Goal: Task Accomplishment & Management: Use online tool/utility

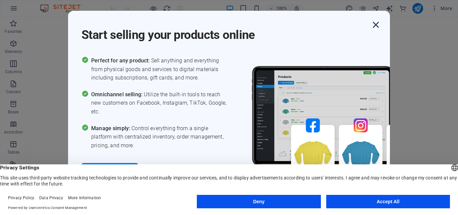
click at [376, 25] on icon "button" at bounding box center [376, 25] width 12 height 12
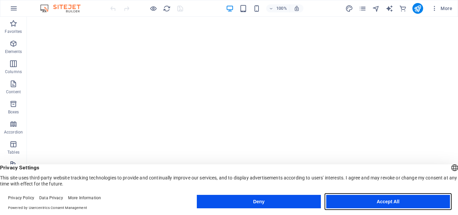
click at [385, 206] on button "Accept All" at bounding box center [388, 201] width 124 height 13
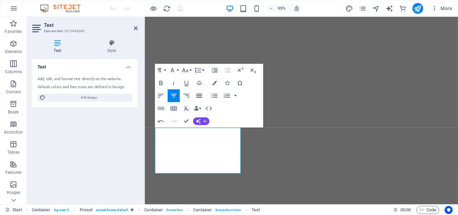
click at [199, 98] on icon "button" at bounding box center [199, 96] width 8 height 8
click at [159, 95] on icon "button" at bounding box center [161, 96] width 8 height 8
click at [199, 95] on icon "button" at bounding box center [199, 96] width 8 height 8
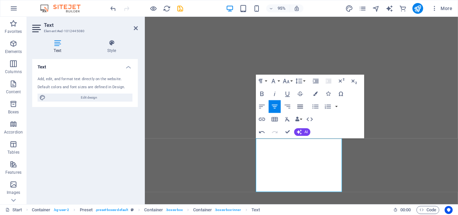
click at [298, 101] on button "Align Justify" at bounding box center [300, 106] width 12 height 13
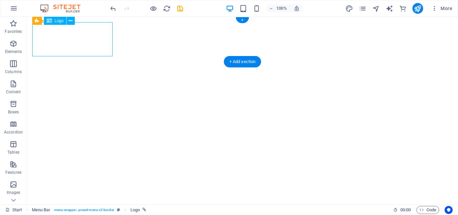
select select "px"
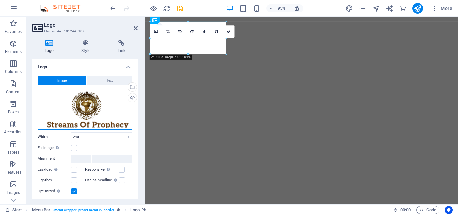
click at [87, 108] on div "Drag files here, click to choose files or select files from Files or our free s…" at bounding box center [85, 109] width 95 height 42
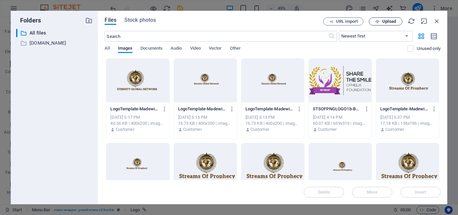
click at [389, 21] on span "Upload" at bounding box center [389, 21] width 14 height 4
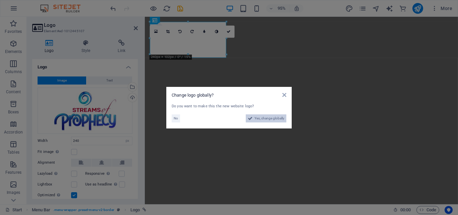
click at [268, 119] on span "Yes, change globally" at bounding box center [270, 118] width 30 height 8
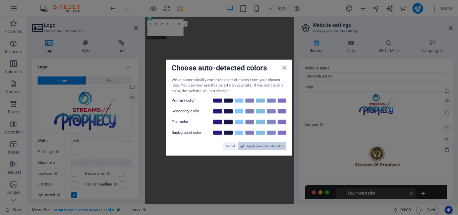
click at [262, 147] on span "Apply new website colors" at bounding box center [266, 146] width 38 height 8
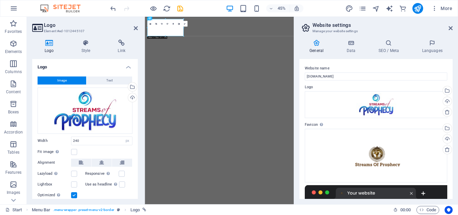
click at [451, 31] on header "Website settings Manage your website settings" at bounding box center [377, 25] width 152 height 17
click at [451, 30] on icon at bounding box center [451, 27] width 4 height 5
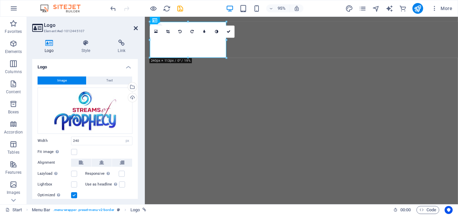
click at [135, 26] on icon at bounding box center [136, 27] width 4 height 5
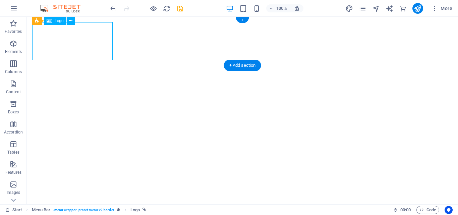
select select "px"
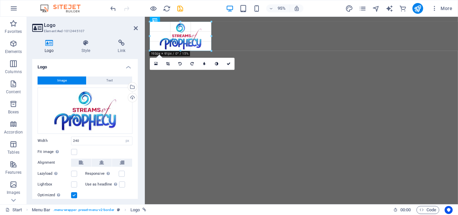
drag, startPoint x: 226, startPoint y: 59, endPoint x: 205, endPoint y: 50, distance: 23.1
type input "193"
click at [136, 27] on icon at bounding box center [136, 27] width 4 height 5
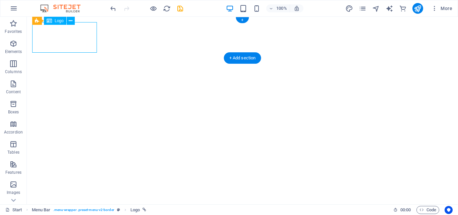
select select "px"
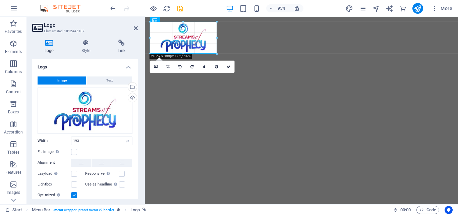
drag, startPoint x: 211, startPoint y: 51, endPoint x: 216, endPoint y: 53, distance: 5.4
type input "210"
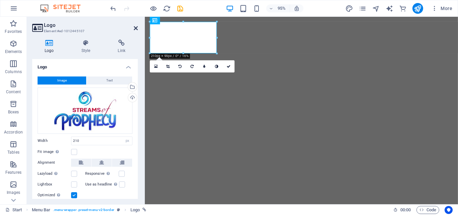
click at [136, 27] on header "Logo Element #ed-1012445107" at bounding box center [85, 25] width 106 height 17
click at [136, 27] on icon at bounding box center [136, 27] width 4 height 5
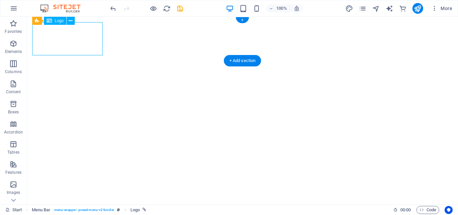
select select "px"
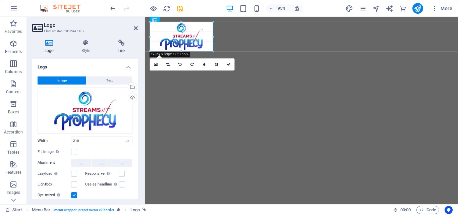
drag, startPoint x: 217, startPoint y: 53, endPoint x: 209, endPoint y: 50, distance: 8.9
type input "199"
click at [138, 29] on aside "Logo Element #ed-1012445107 Logo Style Link Logo Image Text Drag files here, cl…" at bounding box center [86, 110] width 118 height 187
click at [134, 27] on icon at bounding box center [136, 27] width 4 height 5
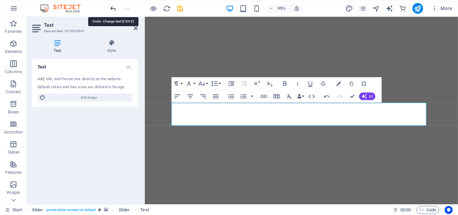
click at [113, 12] on icon "undo" at bounding box center [113, 9] width 8 height 8
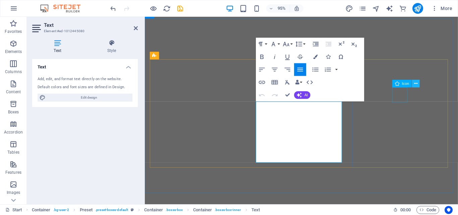
click at [415, 81] on icon at bounding box center [415, 83] width 3 height 7
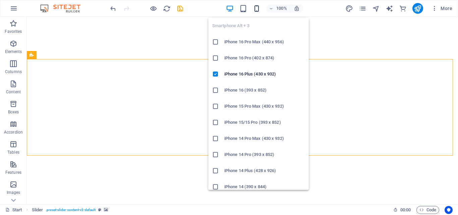
click at [258, 11] on icon "button" at bounding box center [257, 9] width 8 height 8
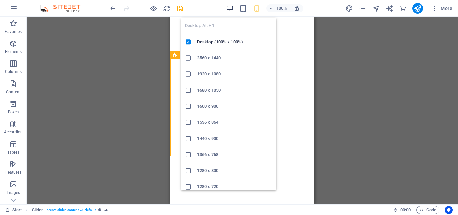
click at [231, 9] on icon "button" at bounding box center [230, 9] width 8 height 8
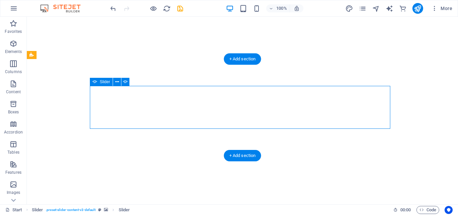
select select "ms"
select select "s"
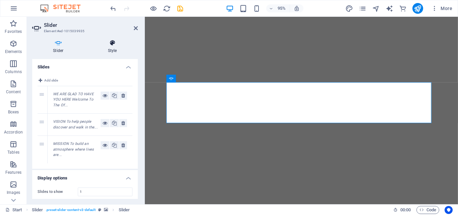
click at [114, 42] on icon at bounding box center [112, 43] width 51 height 7
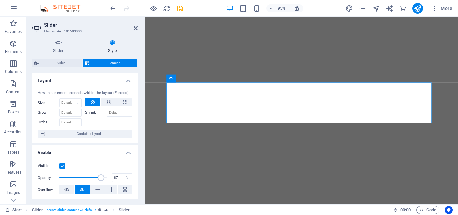
type input "86"
drag, startPoint x: 104, startPoint y: 176, endPoint x: 99, endPoint y: 176, distance: 5.1
click at [99, 176] on span at bounding box center [100, 177] width 7 height 7
click at [137, 30] on icon at bounding box center [136, 27] width 4 height 5
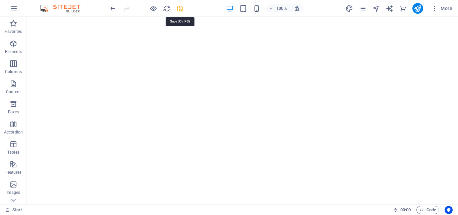
click at [179, 12] on icon "save" at bounding box center [180, 9] width 8 height 8
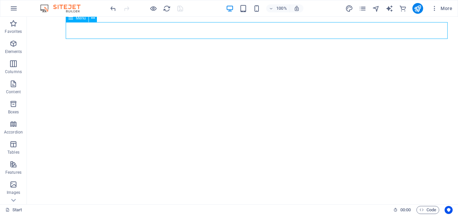
select select
select select "1"
select select
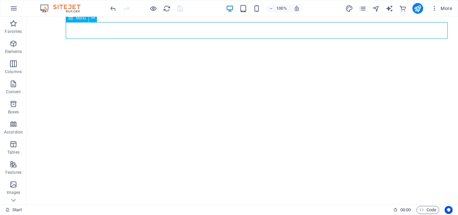
select select
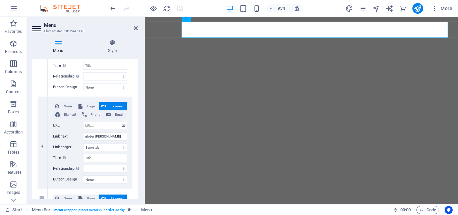
scroll to position [464, 0]
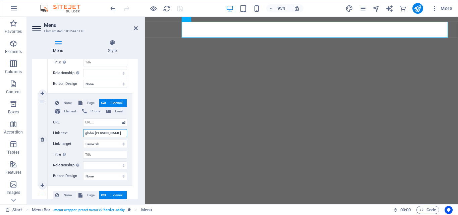
click at [94, 134] on input "global [PERSON_NAME]" at bounding box center [105, 133] width 44 height 8
click at [94, 133] on input "global [PERSON_NAME]" at bounding box center [105, 133] width 44 height 8
type input "[PERSON_NAME]"
select select
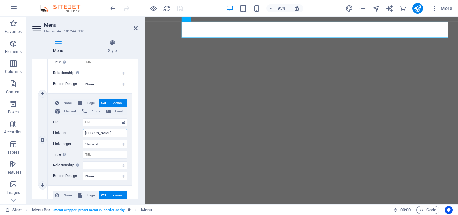
select select
click at [101, 133] on input "[PERSON_NAME]" at bounding box center [105, 133] width 44 height 8
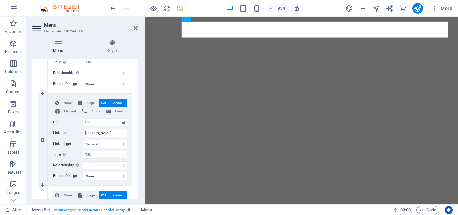
type input "Mistr"
select select
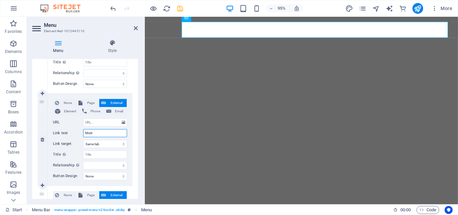
type input "[PERSON_NAME]"
select select
type input "Mistries"
select select
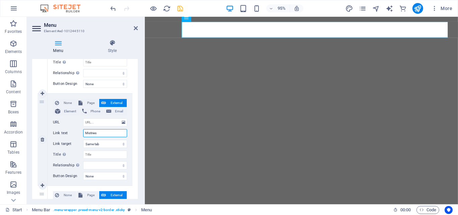
select select
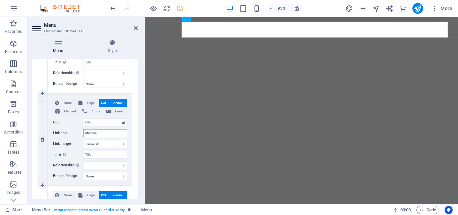
click at [92, 133] on input "Mistries" at bounding box center [105, 133] width 44 height 8
type input "Mitries"
select select
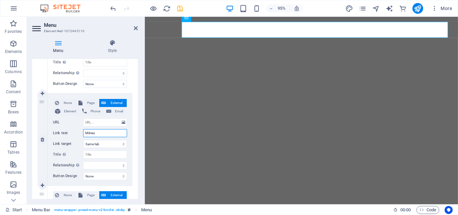
select select
type input "Minitries"
select select
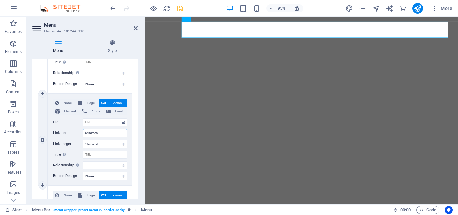
select select
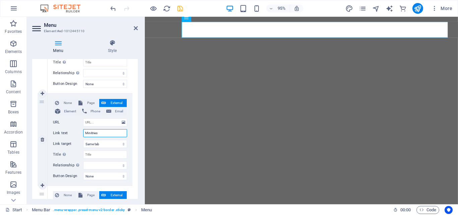
type input "Ministries"
select select
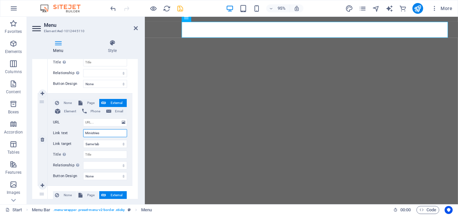
select select
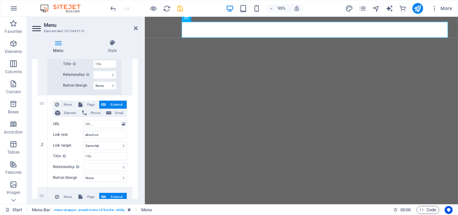
scroll to position [368, 0]
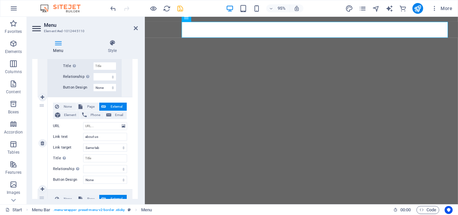
type input "Ministries"
drag, startPoint x: 44, startPoint y: 108, endPoint x: 40, endPoint y: 60, distance: 48.1
click at [40, 60] on div "1 None Page External Element Phone Email Page Start All Destinations Legal Noti…" at bounding box center [85, 64] width 95 height 619
select select
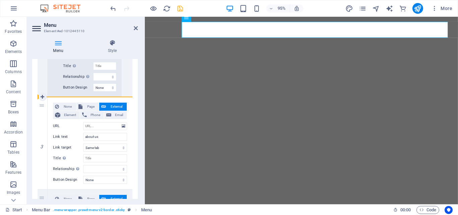
select select
drag, startPoint x: 41, startPoint y: 106, endPoint x: 44, endPoint y: 69, distance: 36.6
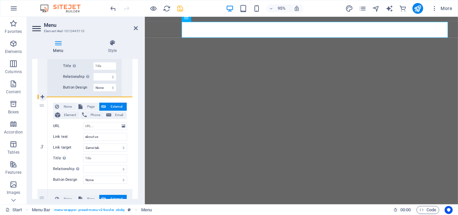
click at [44, 69] on div "1 None Page External Element Phone Email Page Start All Destinations Legal Noti…" at bounding box center [85, 64] width 95 height 619
select select
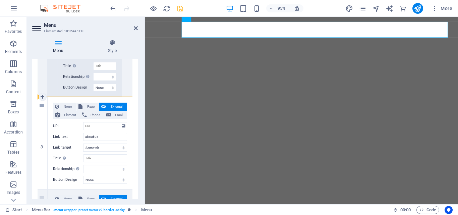
select select
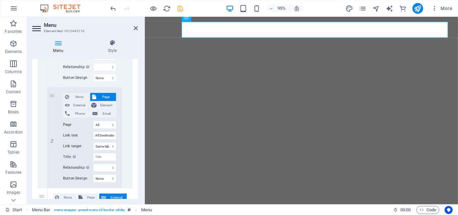
scroll to position [279, 0]
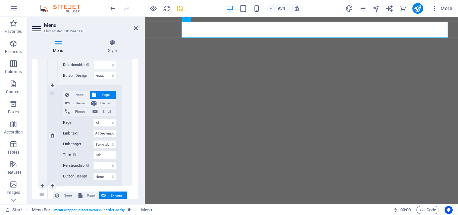
click at [53, 94] on div "2" at bounding box center [53, 136] width 10 height 100
drag, startPoint x: 53, startPoint y: 94, endPoint x: 56, endPoint y: 142, distance: 48.0
click at [56, 142] on div "2" at bounding box center [53, 136] width 10 height 100
select select
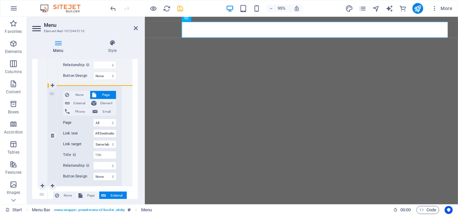
select select
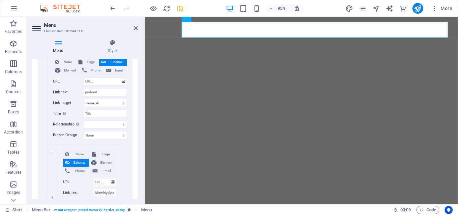
scroll to position [84, 0]
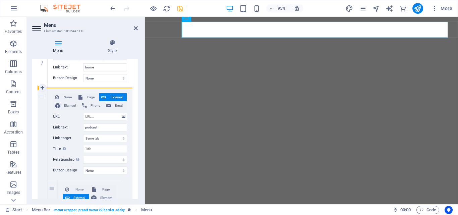
drag, startPoint x: 42, startPoint y: 97, endPoint x: 40, endPoint y: 135, distance: 38.3
select select
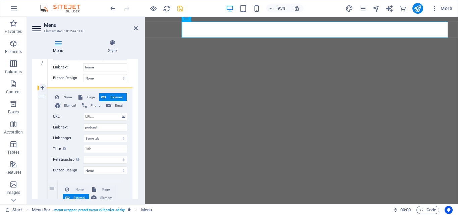
select select
drag, startPoint x: 136, startPoint y: 98, endPoint x: 138, endPoint y: 89, distance: 8.9
click at [138, 89] on div "Menu Style Menu Auto Custom Create custom menu items for this menu. Recommended…" at bounding box center [85, 119] width 116 height 170
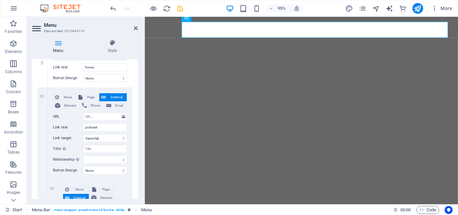
scroll to position [0, 0]
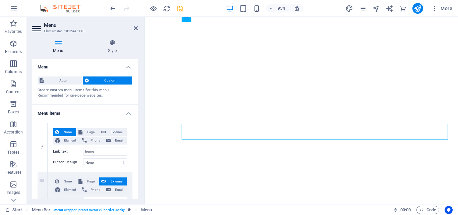
click at [133, 28] on header "Menu Element #ed-1012445110" at bounding box center [85, 25] width 106 height 17
click at [135, 29] on icon at bounding box center [136, 27] width 4 height 5
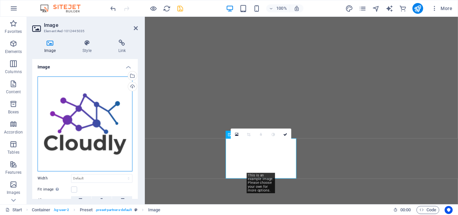
click at [119, 137] on div "Drag files here, click to choose files or select files from Files or our free s…" at bounding box center [85, 123] width 95 height 95
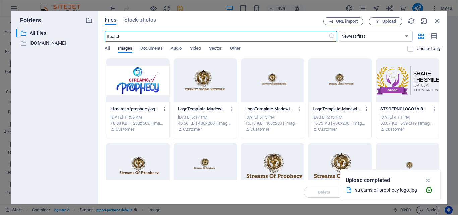
click at [225, 90] on div at bounding box center [205, 81] width 63 height 44
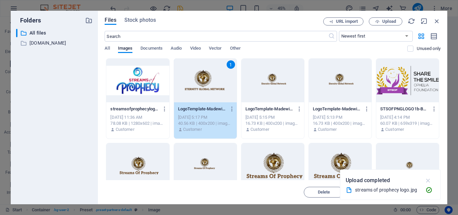
click at [431, 180] on icon "button" at bounding box center [429, 180] width 8 height 7
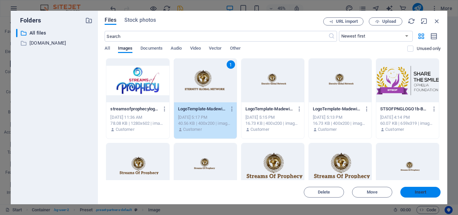
click at [427, 189] on button "Insert" at bounding box center [420, 192] width 40 height 11
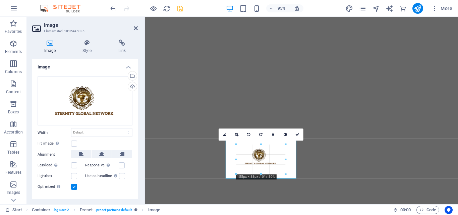
drag, startPoint x: 286, startPoint y: 171, endPoint x: 289, endPoint y: 173, distance: 3.6
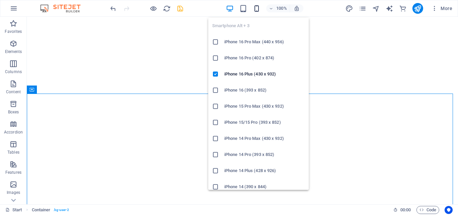
click at [258, 10] on icon "button" at bounding box center [257, 9] width 8 height 8
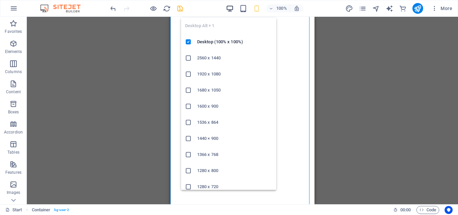
click at [234, 9] on icon "button" at bounding box center [230, 9] width 8 height 8
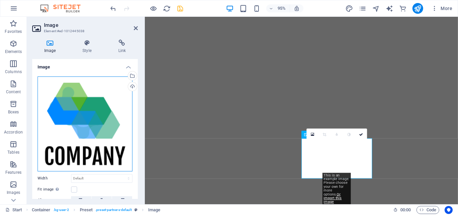
click at [103, 106] on div "Drag files here, click to choose files or select files from Files or our free s…" at bounding box center [85, 123] width 95 height 95
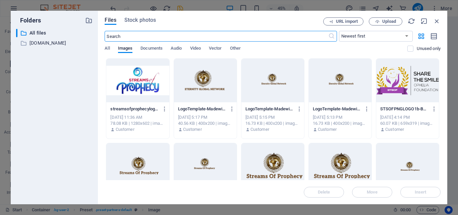
click at [277, 158] on div at bounding box center [272, 165] width 63 height 44
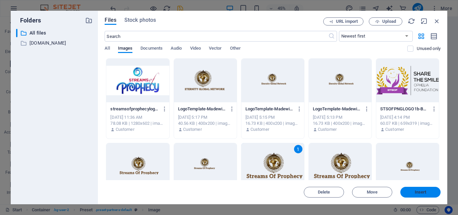
click at [408, 196] on button "Insert" at bounding box center [420, 192] width 40 height 11
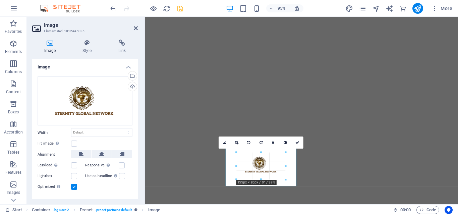
click at [286, 173] on div "180 170 160 150 140 130 120 110 100 90 80 70 60 50 40 30 20 10 0 -10 -20 -30 -4…" at bounding box center [260, 166] width 49 height 27
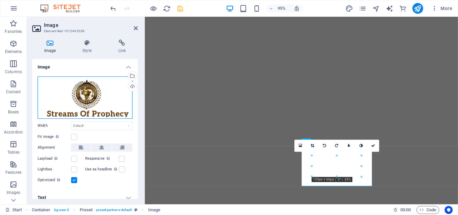
click at [85, 104] on div "Drag files here, click to choose files or select files from Files or our free s…" at bounding box center [85, 97] width 95 height 42
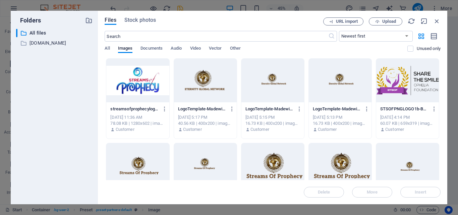
click at [146, 89] on div at bounding box center [137, 81] width 63 height 44
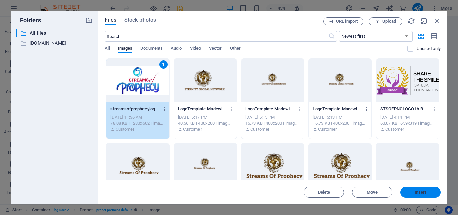
click at [419, 191] on span "Insert" at bounding box center [421, 192] width 12 height 4
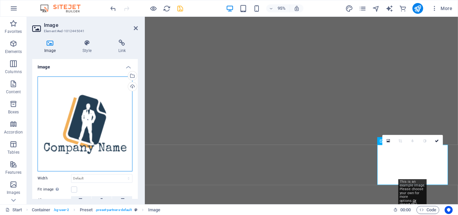
click at [97, 116] on div "Drag files here, click to choose files or select files from Files or our free s…" at bounding box center [85, 123] width 95 height 95
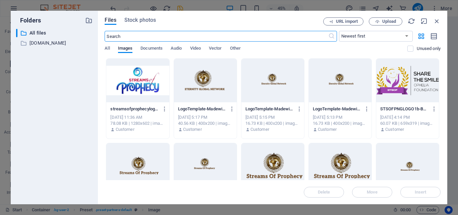
click at [200, 86] on div at bounding box center [205, 81] width 63 height 44
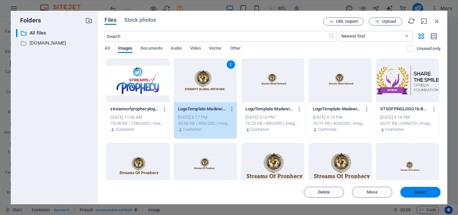
click at [413, 191] on span "Insert" at bounding box center [420, 192] width 35 height 4
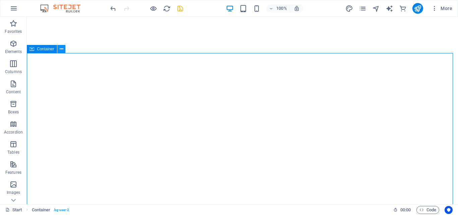
click at [63, 52] on button at bounding box center [61, 49] width 8 height 8
click at [61, 51] on icon at bounding box center [62, 49] width 4 height 7
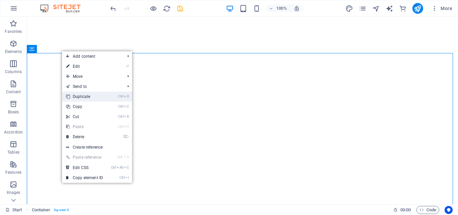
click at [81, 97] on link "Ctrl D Duplicate" at bounding box center [84, 97] width 45 height 10
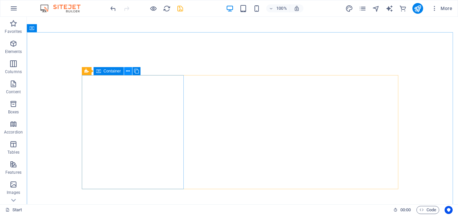
click at [126, 74] on icon at bounding box center [128, 71] width 4 height 7
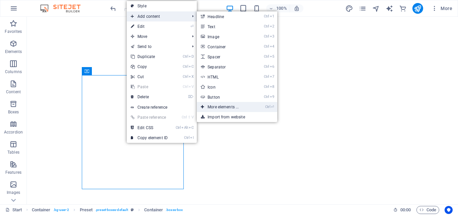
click at [220, 106] on link "Ctrl ⏎ More elements ..." at bounding box center [224, 107] width 55 height 10
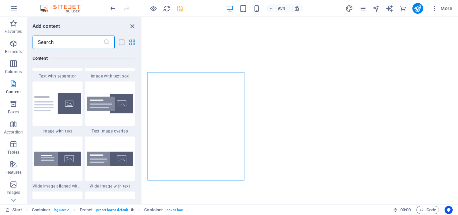
scroll to position [1254, 0]
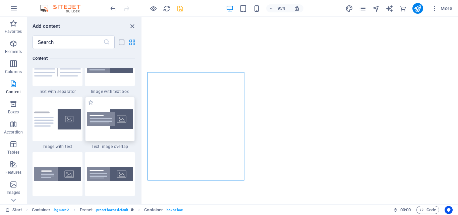
click at [125, 111] on img at bounding box center [110, 119] width 47 height 20
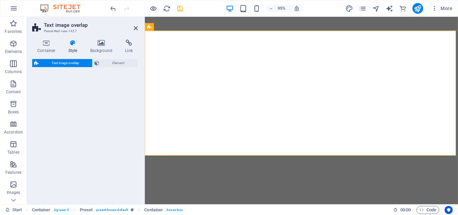
select select "rem"
select select "px"
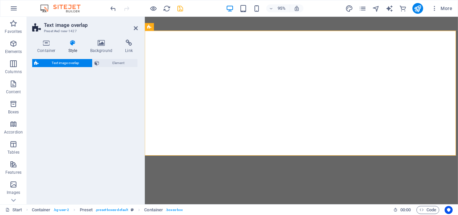
select select "px"
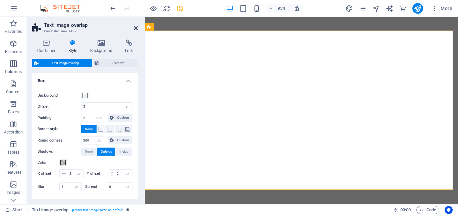
click at [135, 27] on icon at bounding box center [136, 27] width 4 height 5
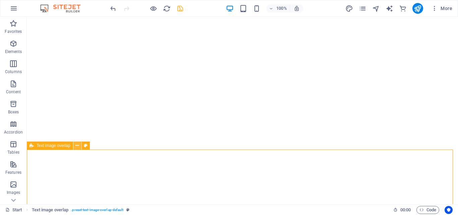
click at [76, 148] on icon at bounding box center [77, 145] width 4 height 7
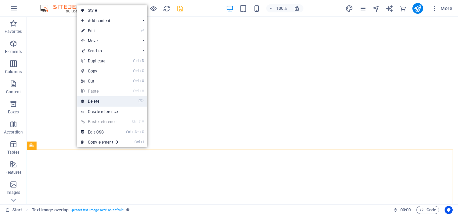
click at [110, 103] on link "⌦ Delete" at bounding box center [99, 101] width 45 height 10
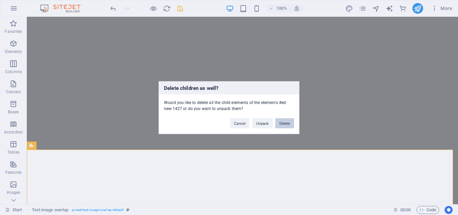
click at [281, 127] on button "Delete" at bounding box center [284, 123] width 19 height 10
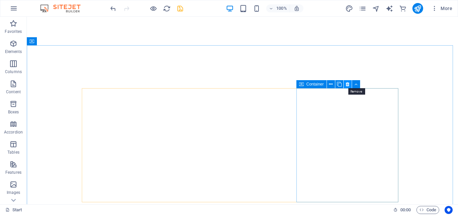
click at [348, 87] on icon at bounding box center [348, 84] width 4 height 7
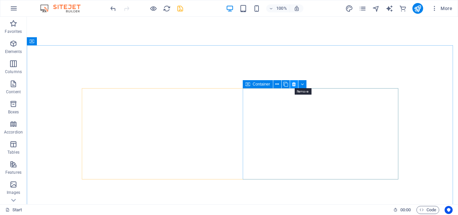
click at [292, 85] on button at bounding box center [294, 84] width 8 height 8
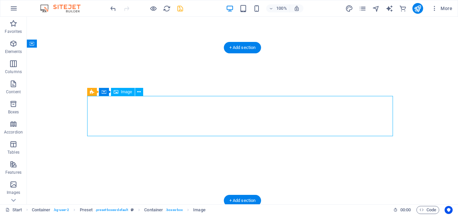
select select "px"
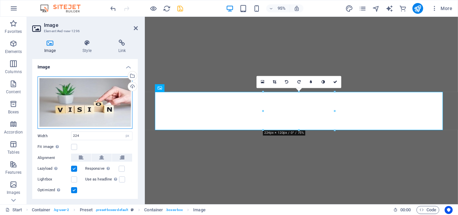
click at [118, 105] on div "Drag files here, click to choose files or select files from Files or our free s…" at bounding box center [85, 102] width 95 height 53
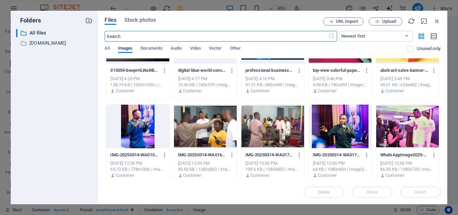
scroll to position [794, 0]
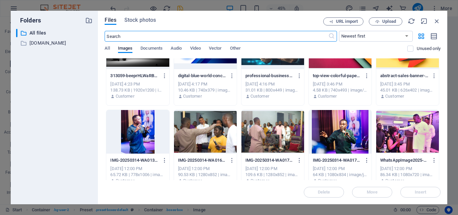
click at [429, 141] on div at bounding box center [407, 132] width 63 height 44
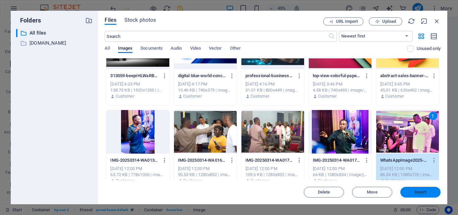
click at [425, 190] on span "Insert" at bounding box center [421, 192] width 12 height 4
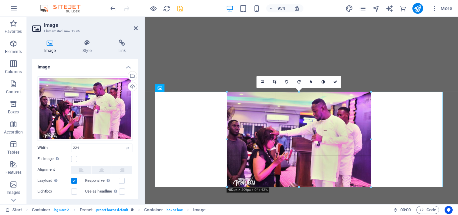
drag, startPoint x: 334, startPoint y: 139, endPoint x: 408, endPoint y: 187, distance: 88.8
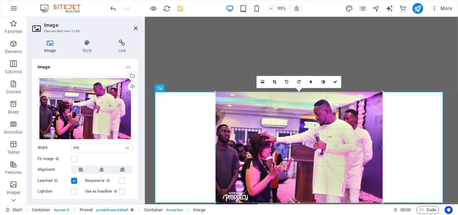
drag, startPoint x: 370, startPoint y: 140, endPoint x: 394, endPoint y: 140, distance: 24.5
type input "525"
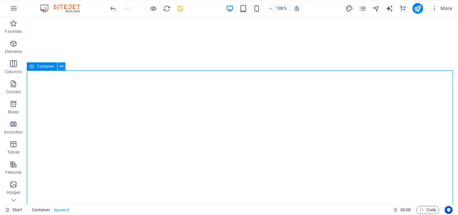
click at [60, 68] on icon at bounding box center [62, 66] width 4 height 7
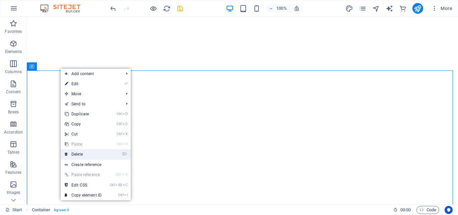
click at [84, 155] on link "⌦ Delete" at bounding box center [83, 154] width 45 height 10
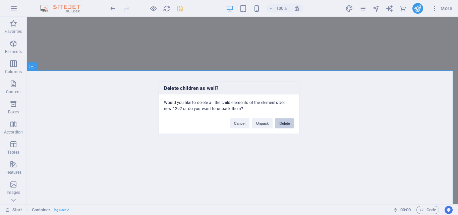
click at [291, 123] on button "Delete" at bounding box center [284, 123] width 19 height 10
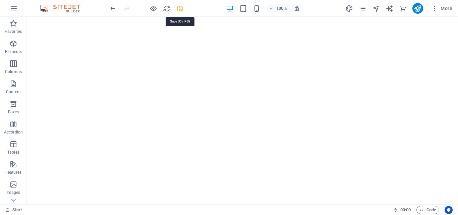
click at [180, 8] on icon "save" at bounding box center [180, 9] width 8 height 8
click at [181, 8] on div at bounding box center [146, 8] width 75 height 11
